Goal: Navigation & Orientation: Find specific page/section

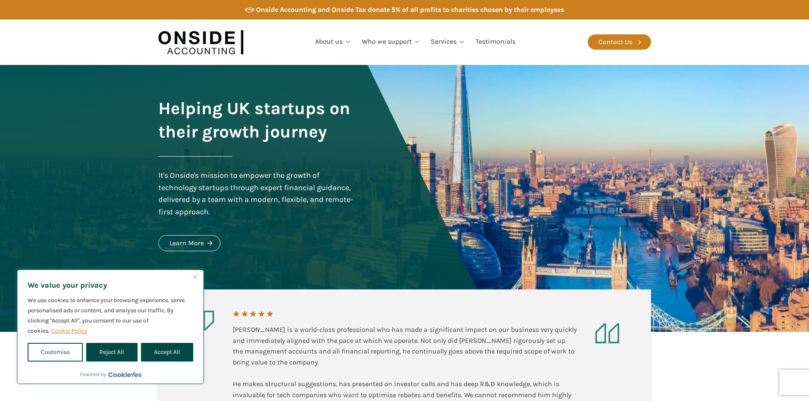
click at [176, 349] on button "Accept All" at bounding box center [167, 352] width 52 height 19
checkbox input "true"
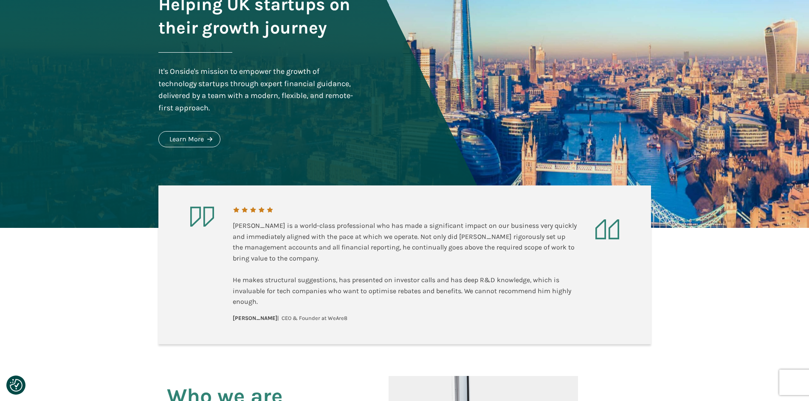
scroll to position [127, 0]
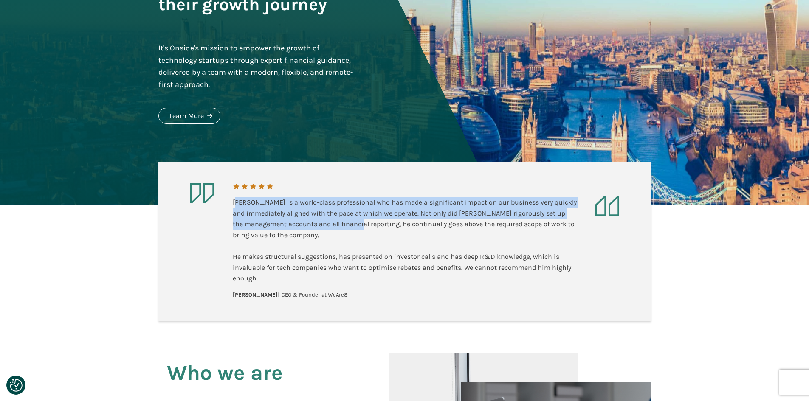
drag, startPoint x: 297, startPoint y: 220, endPoint x: 380, endPoint y: 233, distance: 83.4
click at [369, 232] on div "Martin is a world-class professional who has made a significant impact on our b…" at bounding box center [405, 240] width 344 height 87
click at [396, 236] on div "Martin is a world-class professional who has made a significant impact on our b…" at bounding box center [405, 240] width 344 height 87
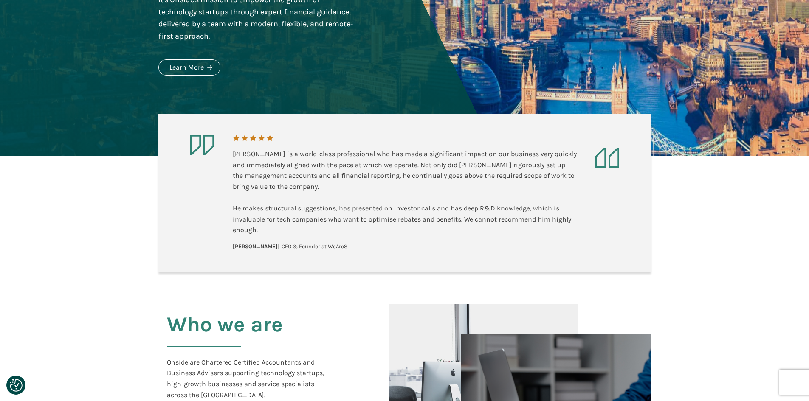
scroll to position [340, 0]
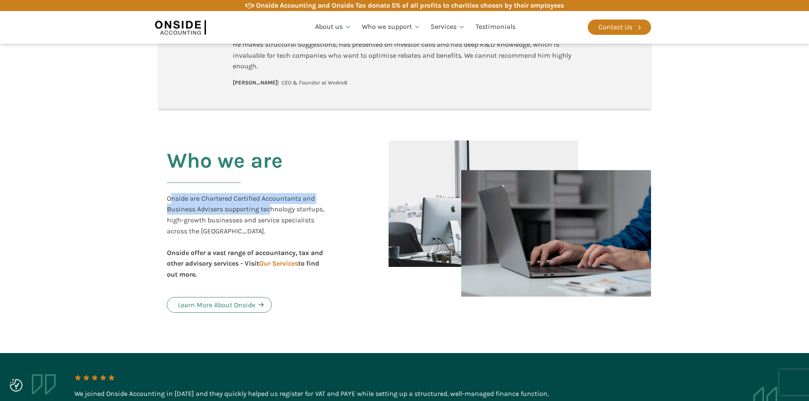
drag, startPoint x: 173, startPoint y: 200, endPoint x: 298, endPoint y: 217, distance: 126.4
click at [276, 214] on div "Onside are Chartered Certified Accountants and Business Advisers supporting tec…" at bounding box center [249, 236] width 164 height 87
click at [301, 217] on div "Onside are Chartered Certified Accountants and Business Advisers supporting tec…" at bounding box center [249, 236] width 164 height 87
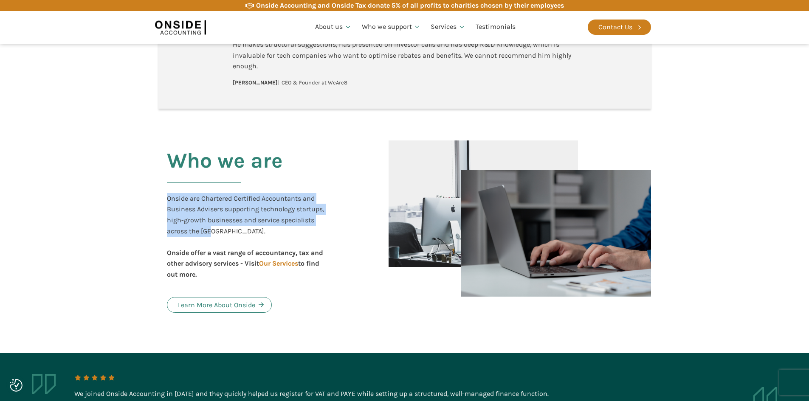
drag, startPoint x: 169, startPoint y: 203, endPoint x: 252, endPoint y: 236, distance: 89.9
click at [239, 231] on div "Who we are Onside are Chartered Certified Accountants and Business Advisers sup…" at bounding box center [269, 231] width 222 height 181
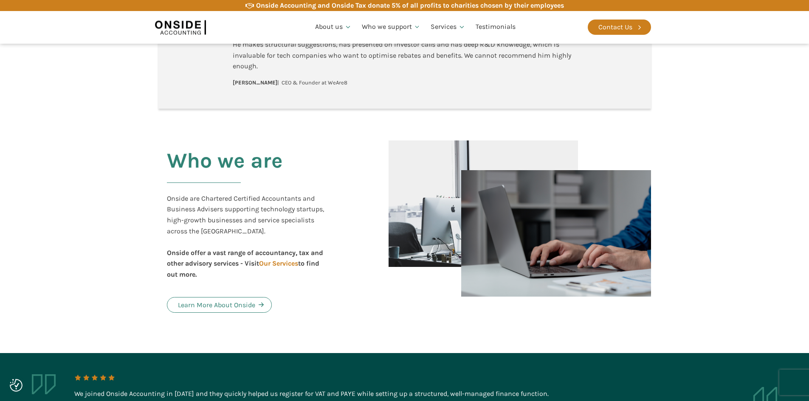
click at [252, 237] on div "Onside are Chartered Certified Accountants and Business Advisers supporting tec…" at bounding box center [249, 236] width 164 height 87
drag, startPoint x: 168, startPoint y: 218, endPoint x: 321, endPoint y: 231, distance: 153.4
click at [321, 231] on div "Onside are Chartered Certified Accountants and Business Advisers supporting tec…" at bounding box center [249, 236] width 164 height 87
click at [332, 236] on div "Who we are Onside are Chartered Certified Accountants and Business Advisers sup…" at bounding box center [269, 231] width 222 height 181
drag, startPoint x: 167, startPoint y: 252, endPoint x: 318, endPoint y: 253, distance: 151.1
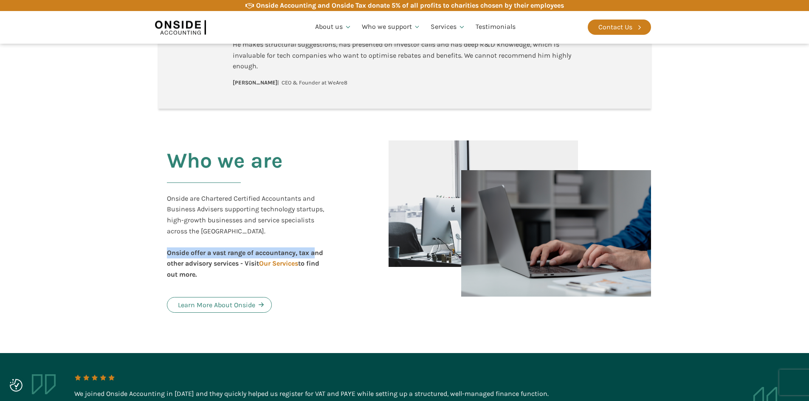
click at [318, 253] on b "Onside offer a vast range of accountancy, tax and other advisory services - Vis…" at bounding box center [245, 264] width 156 height 30
click at [323, 252] on b "Onside offer a vast range of accountancy, tax and other advisory services - Vis…" at bounding box center [245, 264] width 156 height 30
drag, startPoint x: 187, startPoint y: 262, endPoint x: 237, endPoint y: 263, distance: 49.7
click at [234, 263] on b "Onside offer a vast range of accountancy, tax and other advisory services - Vis…" at bounding box center [245, 264] width 156 height 30
click at [240, 263] on b "Onside offer a vast range of accountancy, tax and other advisory services - Vis…" at bounding box center [245, 264] width 156 height 30
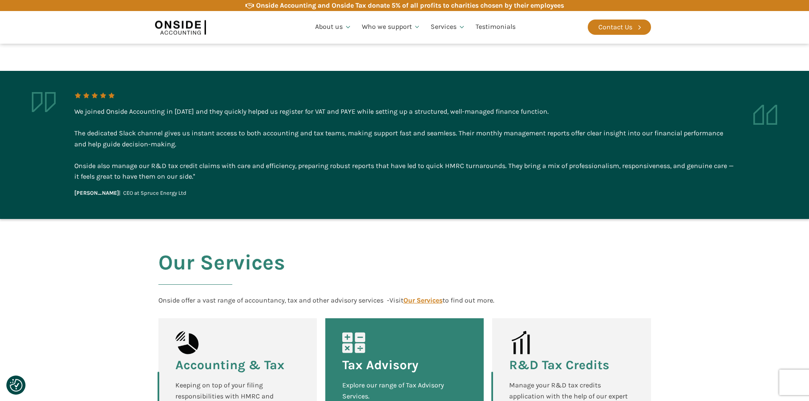
scroll to position [637, 0]
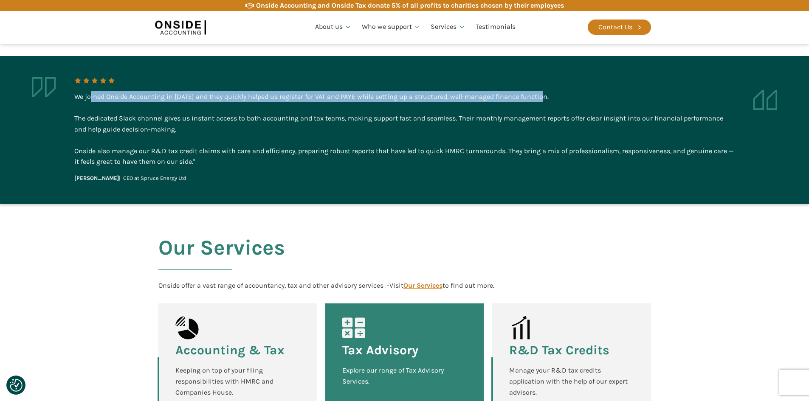
drag, startPoint x: 90, startPoint y: 96, endPoint x: 549, endPoint y: 96, distance: 458.5
click at [549, 96] on div "We joined Onside Accounting in 2023 and they quickly helped us register for VAT…" at bounding box center [404, 129] width 660 height 76
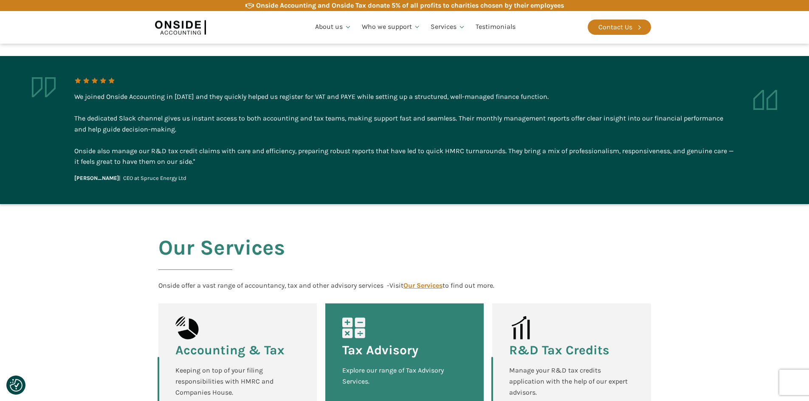
click at [560, 121] on div "We joined Onside Accounting in 2023 and they quickly helped us register for VAT…" at bounding box center [404, 129] width 660 height 76
drag, startPoint x: 81, startPoint y: 119, endPoint x: 293, endPoint y: 118, distance: 211.9
click at [254, 119] on div "We joined Onside Accounting in 2023 and they quickly helped us register for VAT…" at bounding box center [404, 129] width 660 height 76
click at [298, 118] on div "We joined Onside Accounting in 2023 and they quickly helped us register for VAT…" at bounding box center [404, 129] width 660 height 76
drag, startPoint x: 351, startPoint y: 119, endPoint x: 538, endPoint y: 118, distance: 187.2
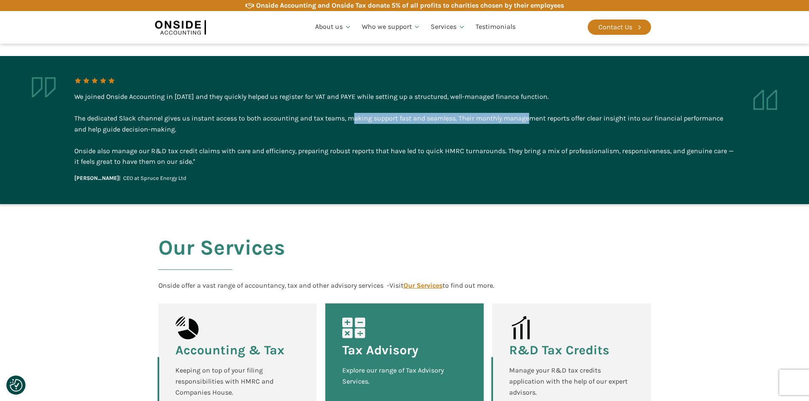
click at [532, 118] on div "We joined Onside Accounting in 2023 and they quickly helped us register for VAT…" at bounding box center [404, 129] width 660 height 76
click at [545, 118] on div "We joined Onside Accounting in 2023 and they quickly helped us register for VAT…" at bounding box center [404, 129] width 660 height 76
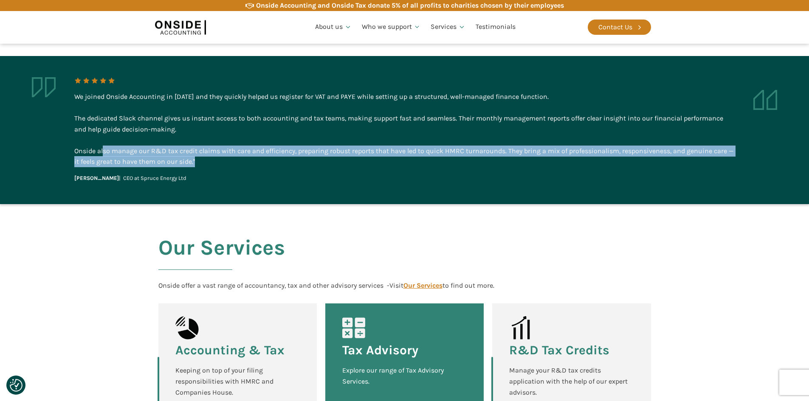
drag, startPoint x: 104, startPoint y: 149, endPoint x: 711, endPoint y: 158, distance: 607.6
click at [711, 158] on div "We joined Onside Accounting in 2023 and they quickly helped us register for VAT…" at bounding box center [404, 129] width 660 height 76
click at [198, 167] on div "We joined Onside Accounting in 2023 and they quickly helped us register for VAT…" at bounding box center [404, 130] width 660 height 106
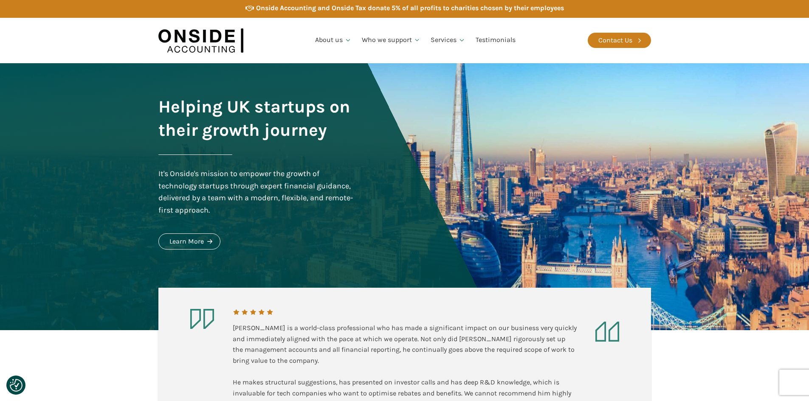
scroll to position [0, 0]
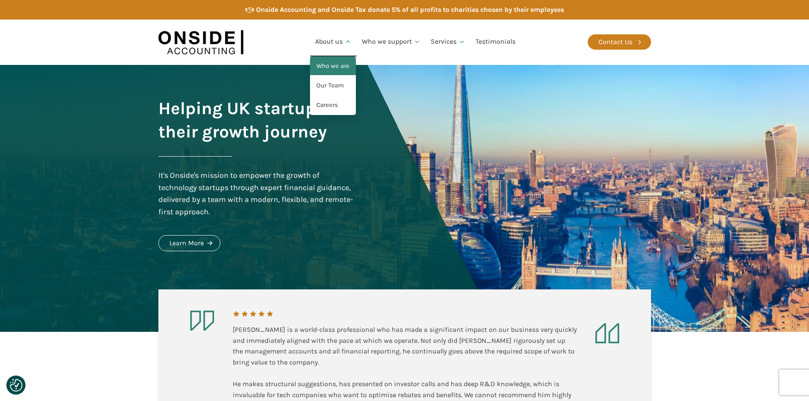
click at [342, 66] on link "Who we are" at bounding box center [333, 66] width 46 height 20
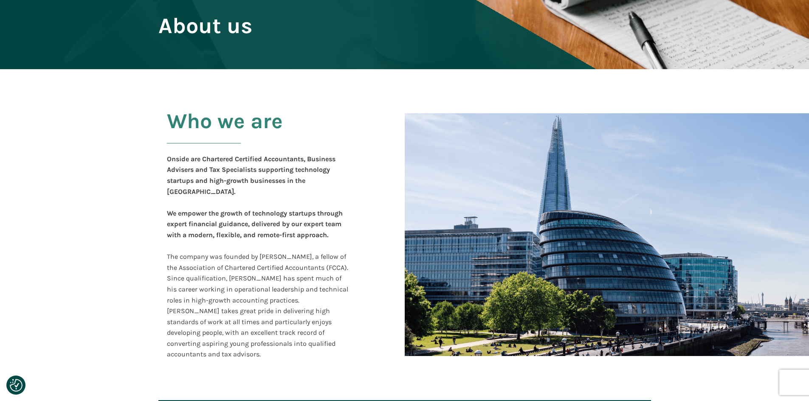
scroll to position [107, 0]
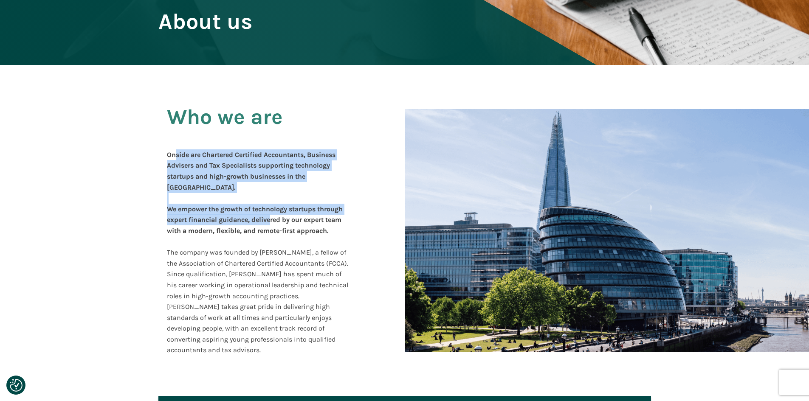
drag, startPoint x: 208, startPoint y: 171, endPoint x: 299, endPoint y: 220, distance: 103.3
click at [295, 219] on div "Onside are Chartered Certified Accountants, Business Advisers and Tax Specialis…" at bounding box center [258, 252] width 183 height 206
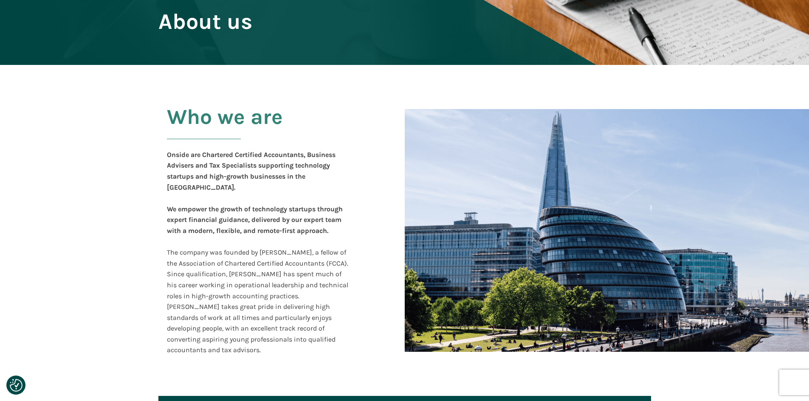
click at [307, 225] on div "Onside are Chartered Certified Accountants, Business Advisers and Tax Specialis…" at bounding box center [258, 252] width 183 height 206
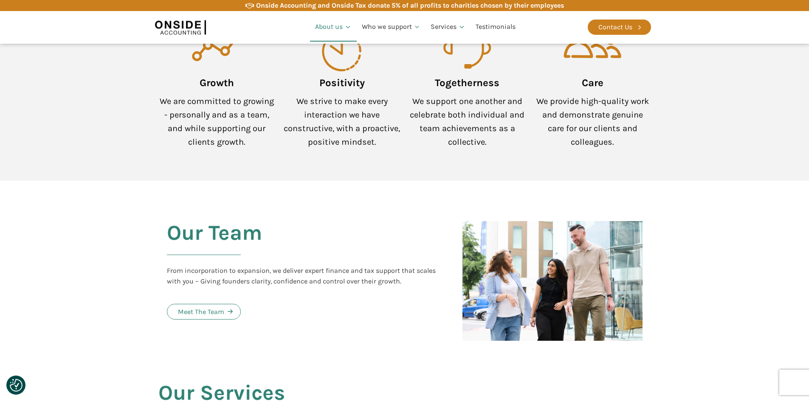
scroll to position [828, 0]
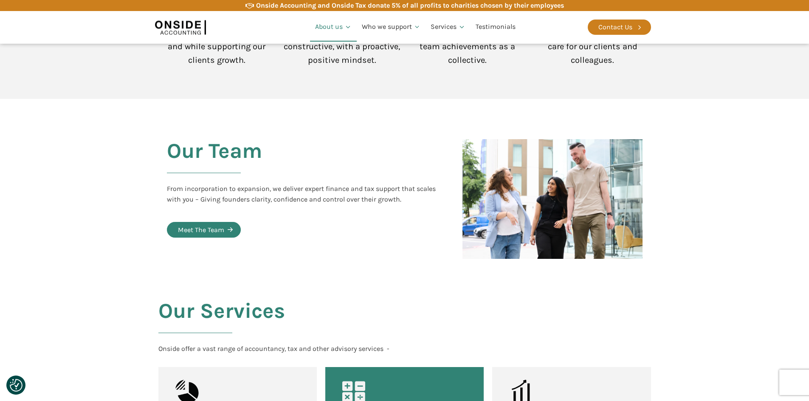
drag, startPoint x: 205, startPoint y: 209, endPoint x: 215, endPoint y: 211, distance: 10.3
click at [205, 225] on div "Meet The Team" at bounding box center [201, 230] width 46 height 11
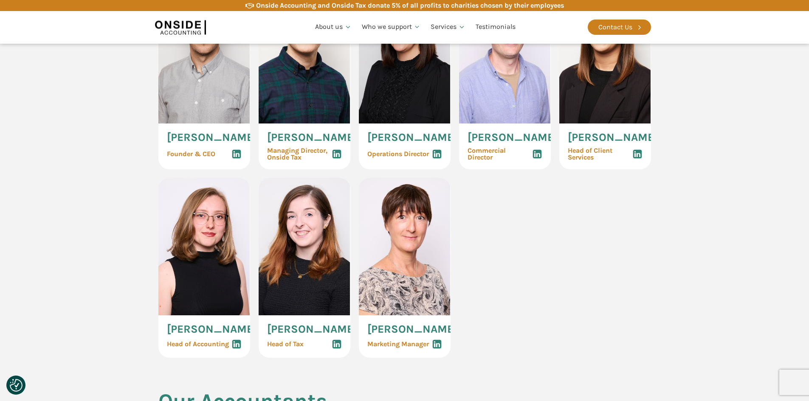
scroll to position [509, 0]
